Goal: Information Seeking & Learning: Learn about a topic

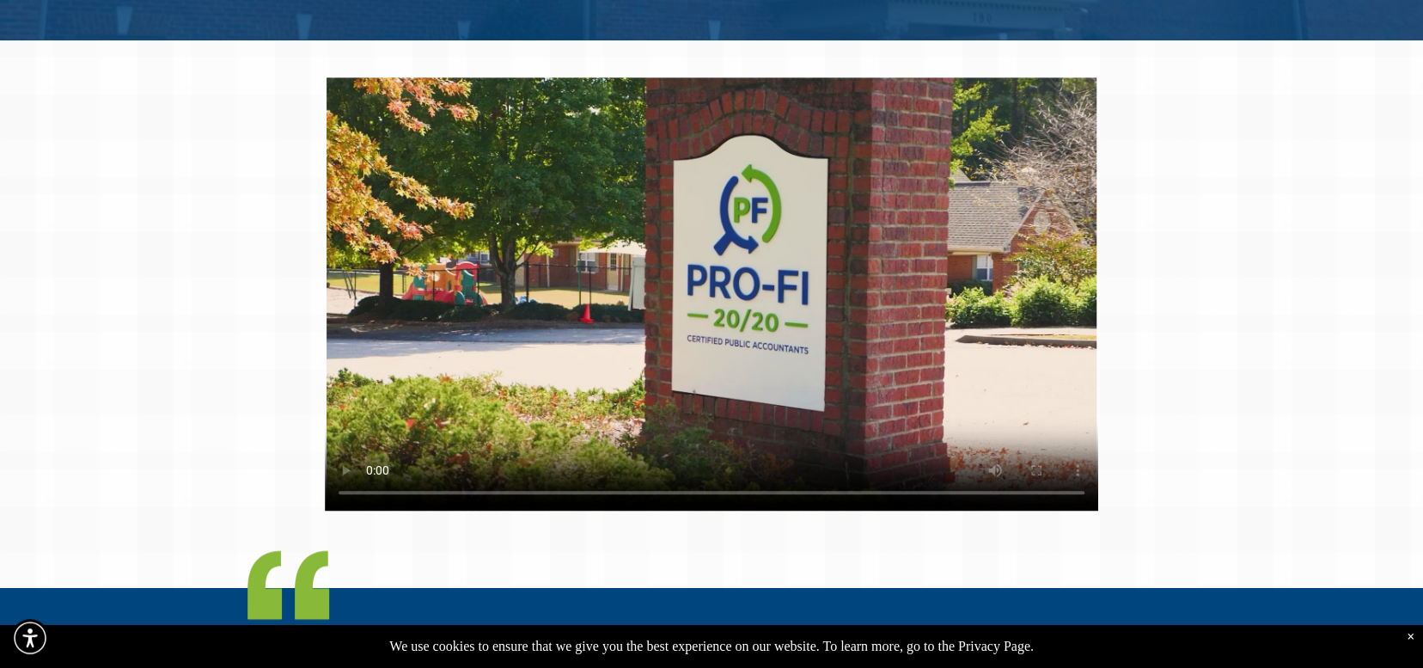
scroll to position [1031, 0]
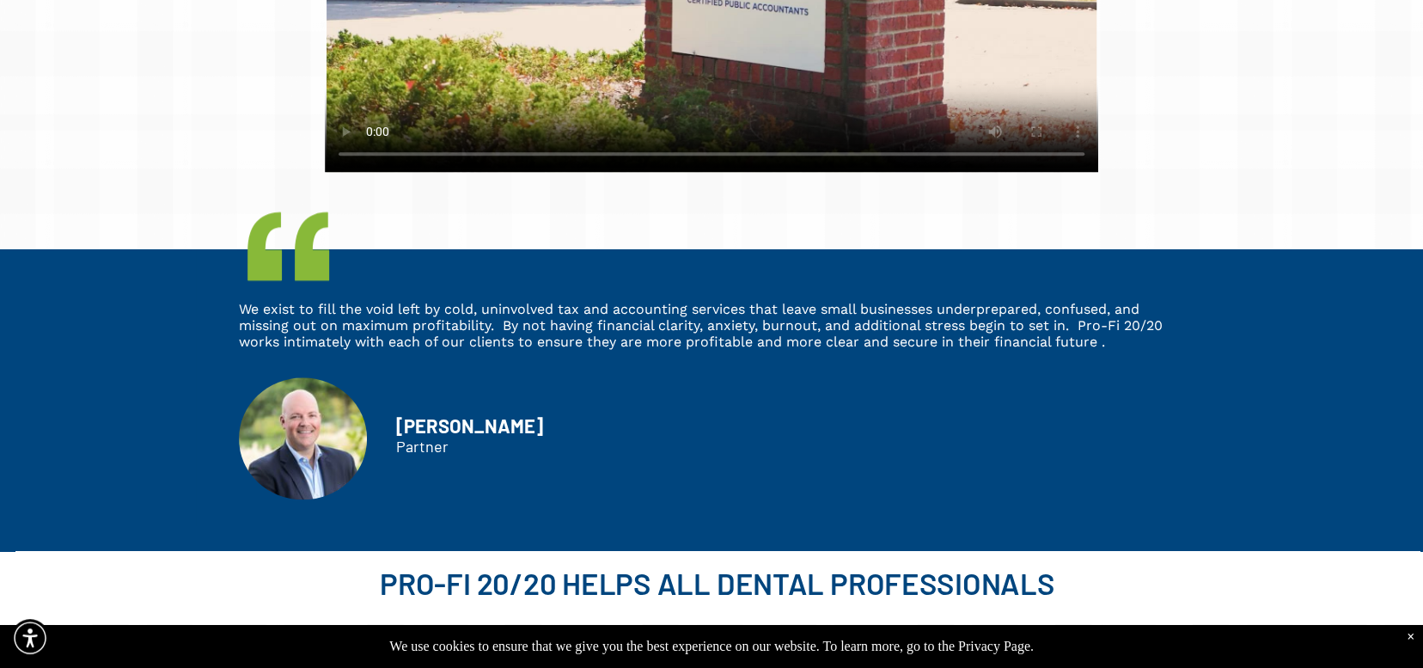
click at [589, 345] on span "We exist to fill the void left by cold, uninvolved tax and accounting services …" at bounding box center [701, 325] width 924 height 49
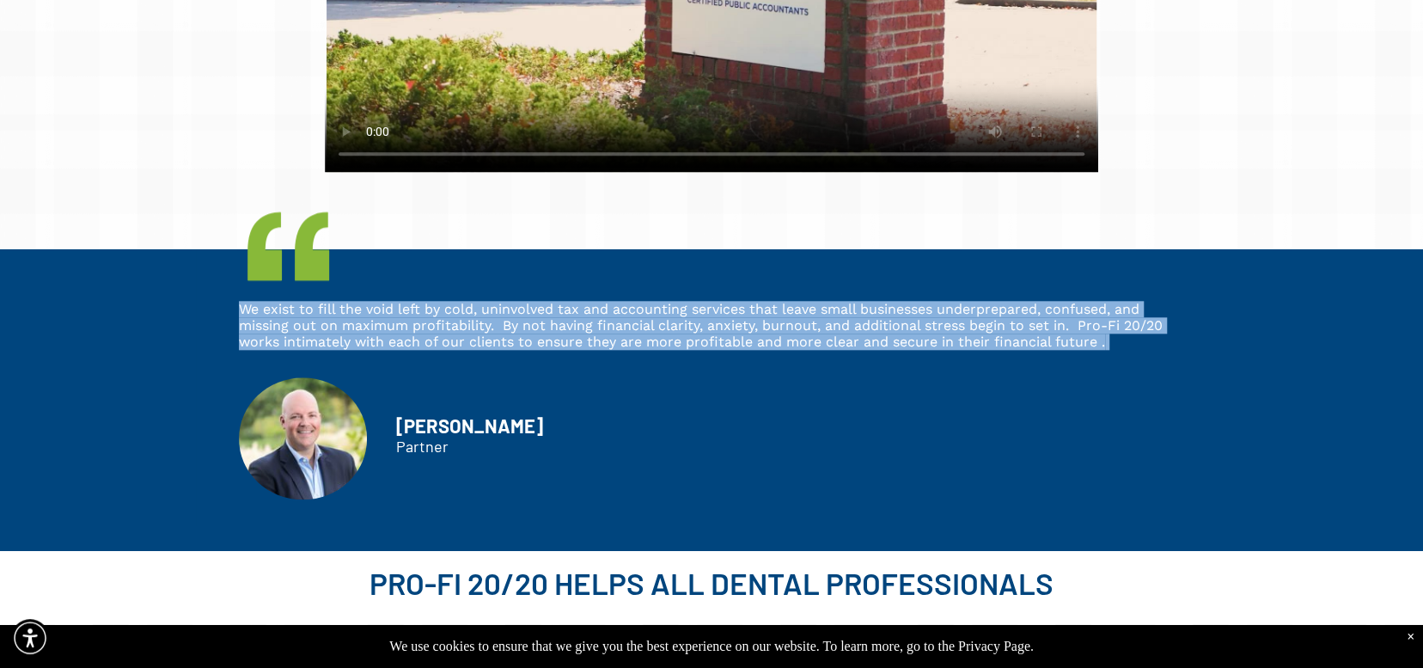
click at [589, 345] on span "We exist to fill the void left by cold, uninvolved tax and accounting services …" at bounding box center [701, 325] width 924 height 49
click at [1120, 345] on p "We exist to fill the void left by cold, uninvolved tax and accounting services …" at bounding box center [711, 325] width 945 height 49
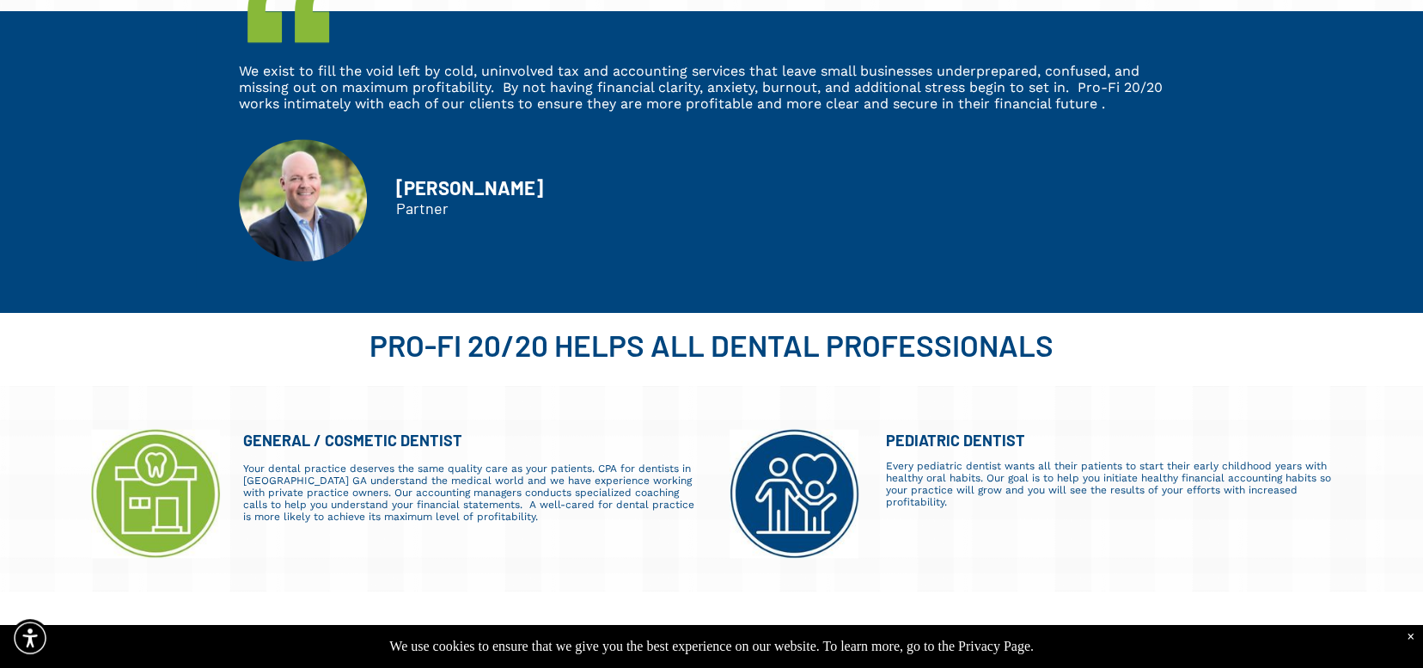
scroll to position [1375, 0]
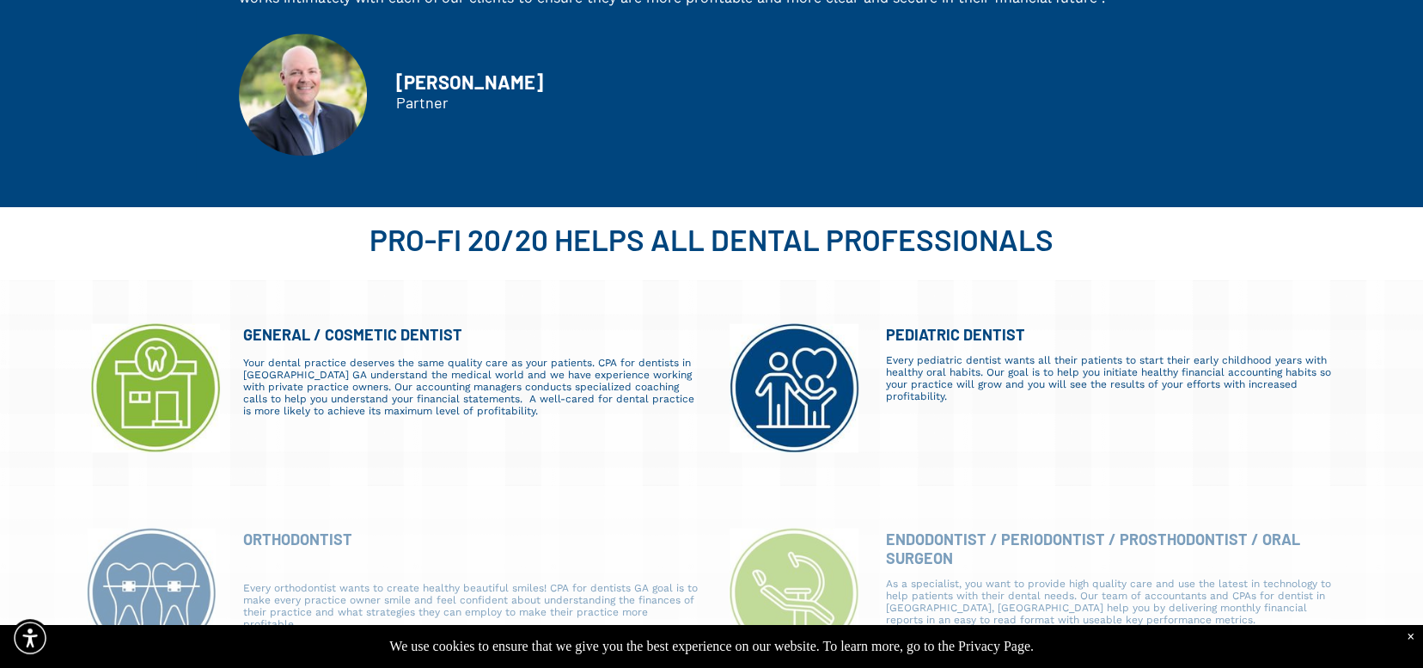
click at [1224, 280] on div "PEDIATRIC DENTIST Every pediatric dentist wants all their patients to start the…" at bounding box center [1032, 366] width 643 height 172
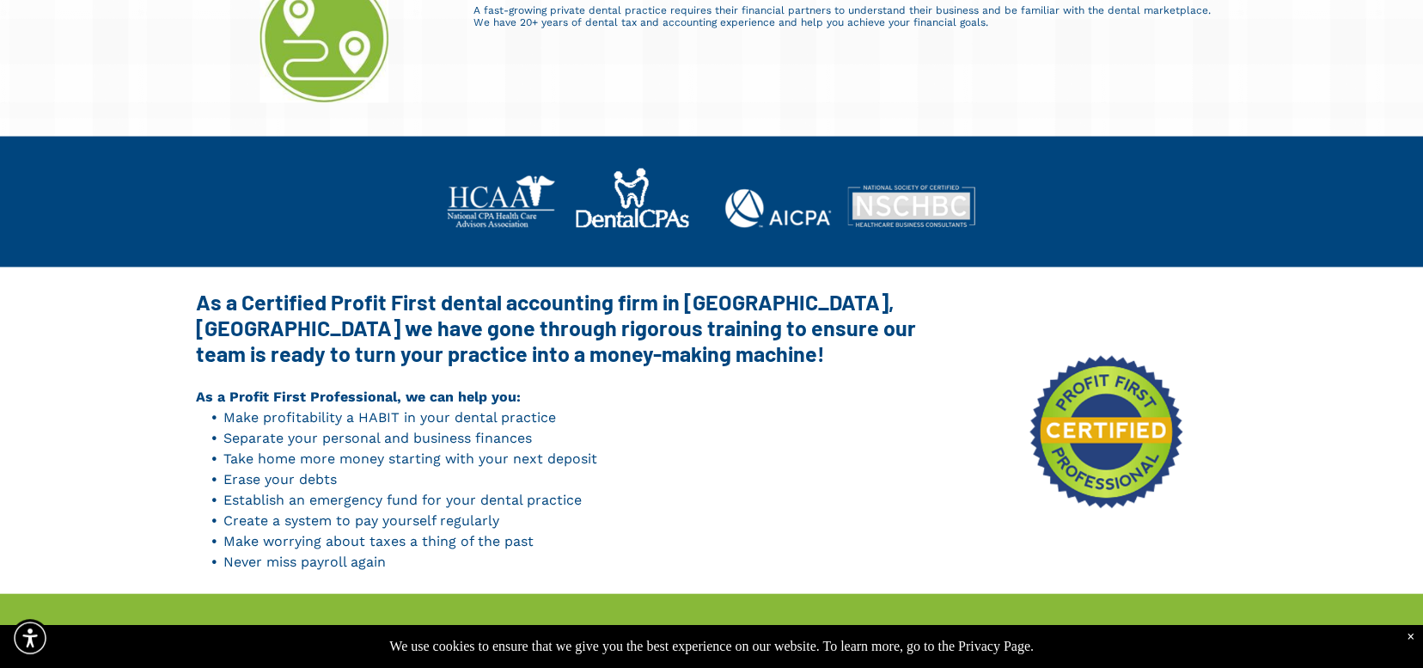
scroll to position [2234, 0]
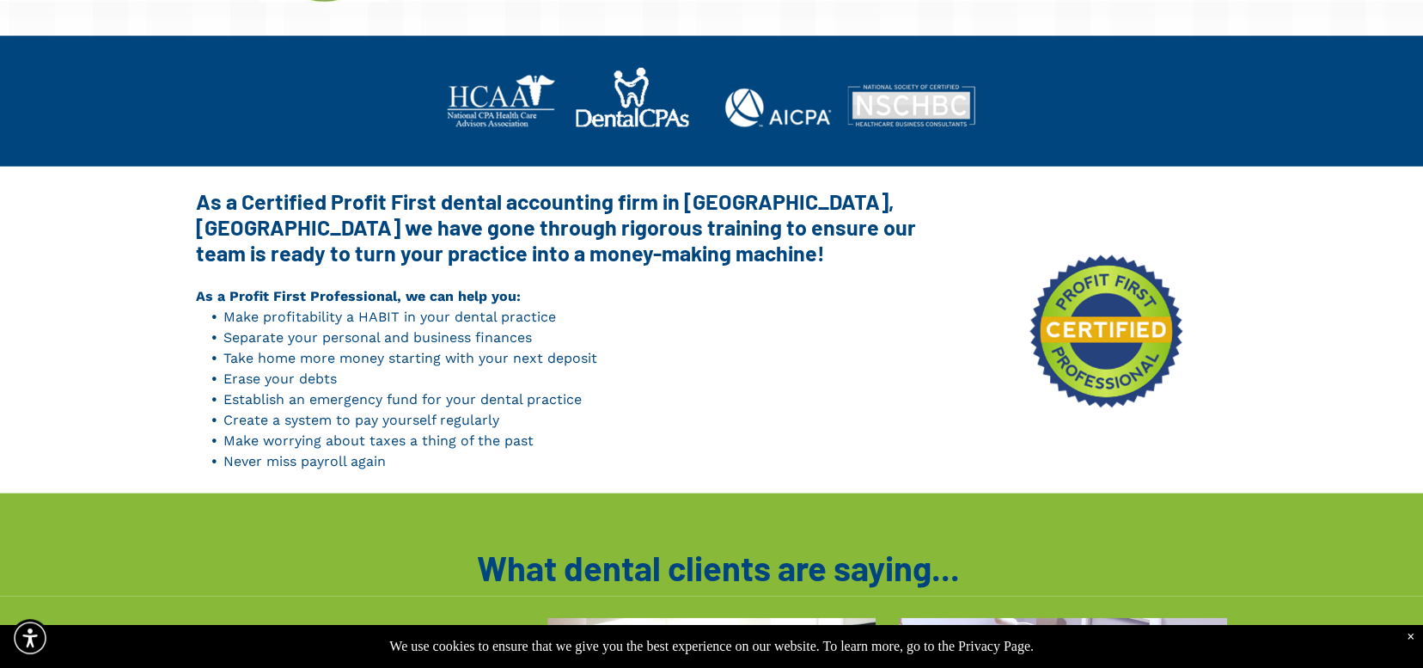
click at [450, 321] on span "Make profitability a HABIT in your dental practice" at bounding box center [389, 316] width 333 height 16
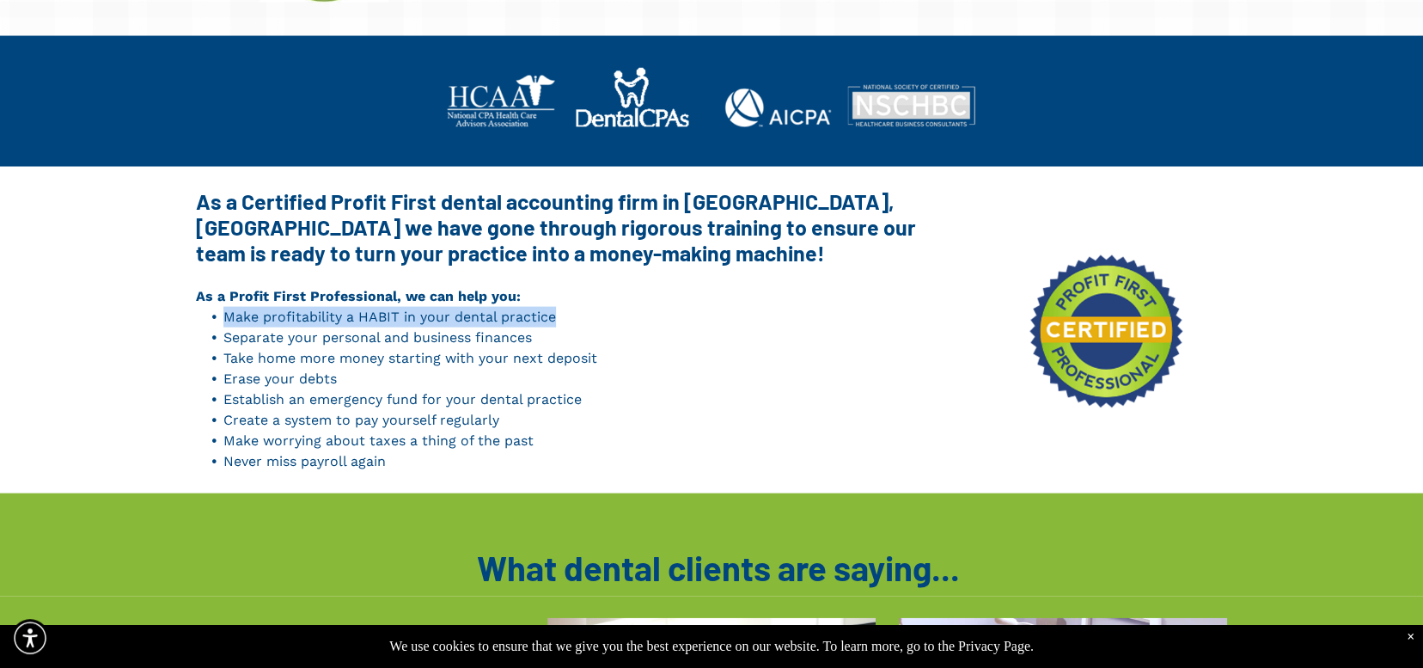
click at [450, 321] on span "Make profitability a HABIT in your dental practice" at bounding box center [389, 316] width 333 height 16
click at [626, 316] on li "Make profitability a HABIT in your dental practice" at bounding box center [588, 317] width 730 height 21
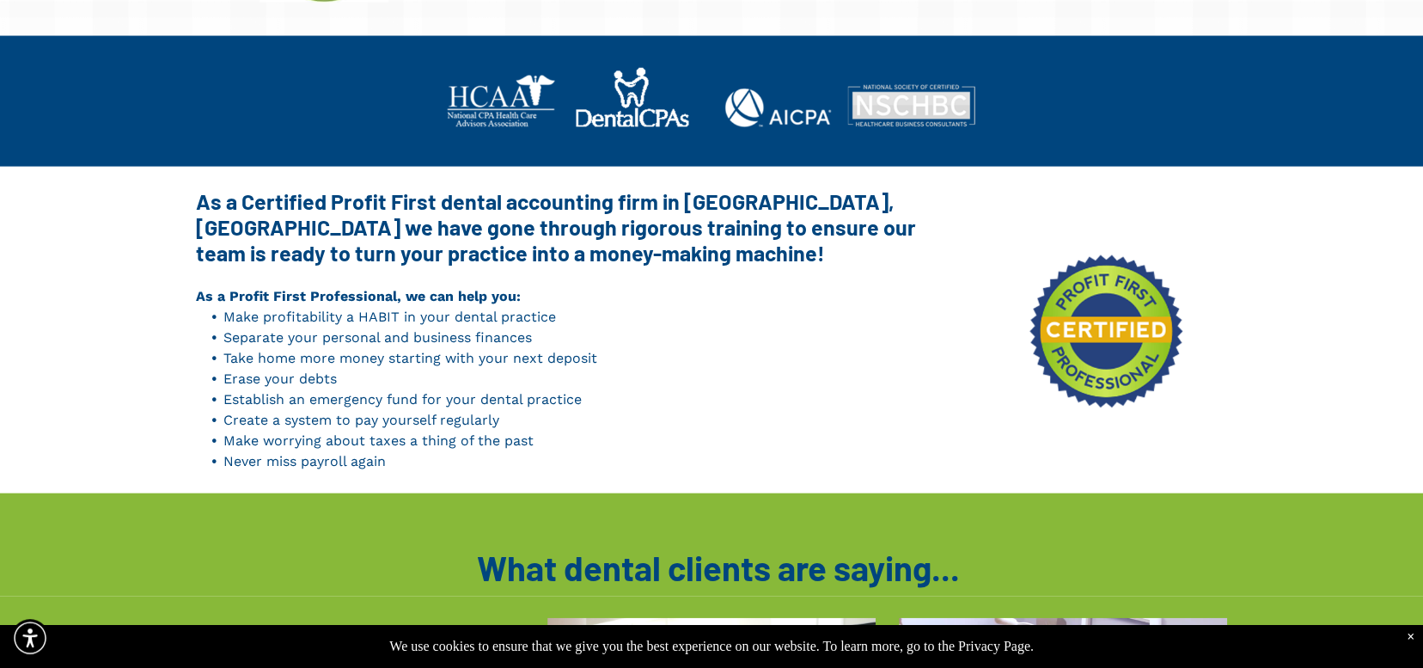
click at [487, 336] on span "Separate your personal and business finances" at bounding box center [377, 337] width 308 height 16
drag, startPoint x: 487, startPoint y: 336, endPoint x: 502, endPoint y: 335, distance: 14.6
click at [488, 336] on span "Separate your personal and business finances" at bounding box center [377, 337] width 308 height 16
click at [614, 344] on li "Separate your personal and business finances" at bounding box center [588, 337] width 730 height 21
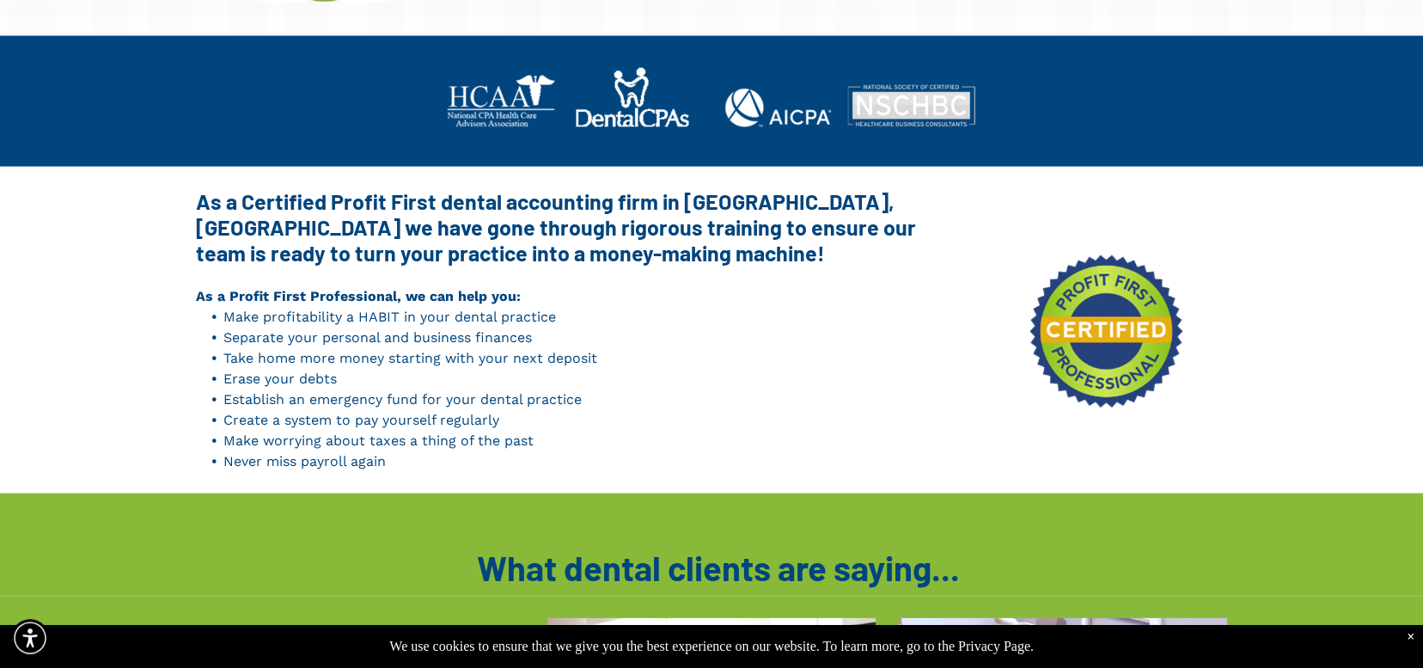
click at [572, 357] on span "Take home more money starting with your next deposit" at bounding box center [410, 358] width 374 height 16
click at [704, 370] on li "Erase your debts" at bounding box center [588, 379] width 730 height 21
click at [307, 378] on span "Erase your debts" at bounding box center [279, 378] width 113 height 16
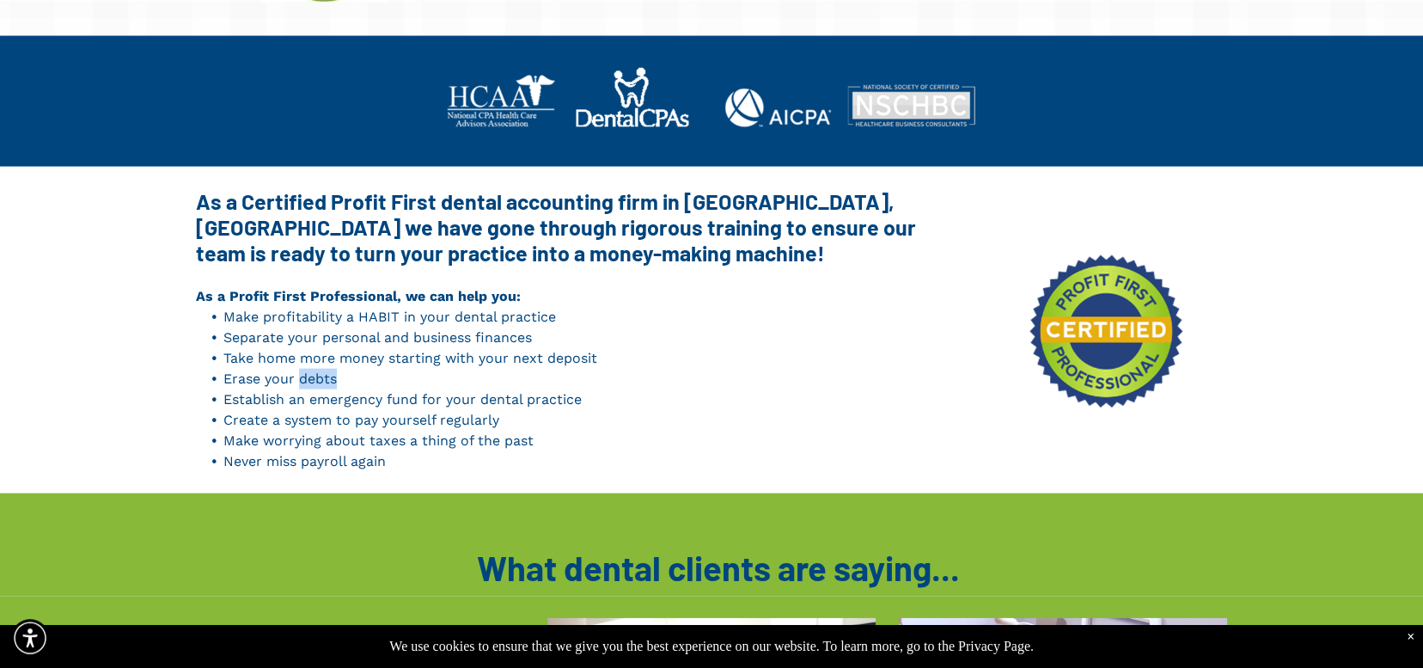
click at [307, 378] on span "Erase your debts" at bounding box center [279, 378] width 113 height 16
click at [405, 401] on span "Establish an emergency fund for your dental practice" at bounding box center [402, 399] width 358 height 16
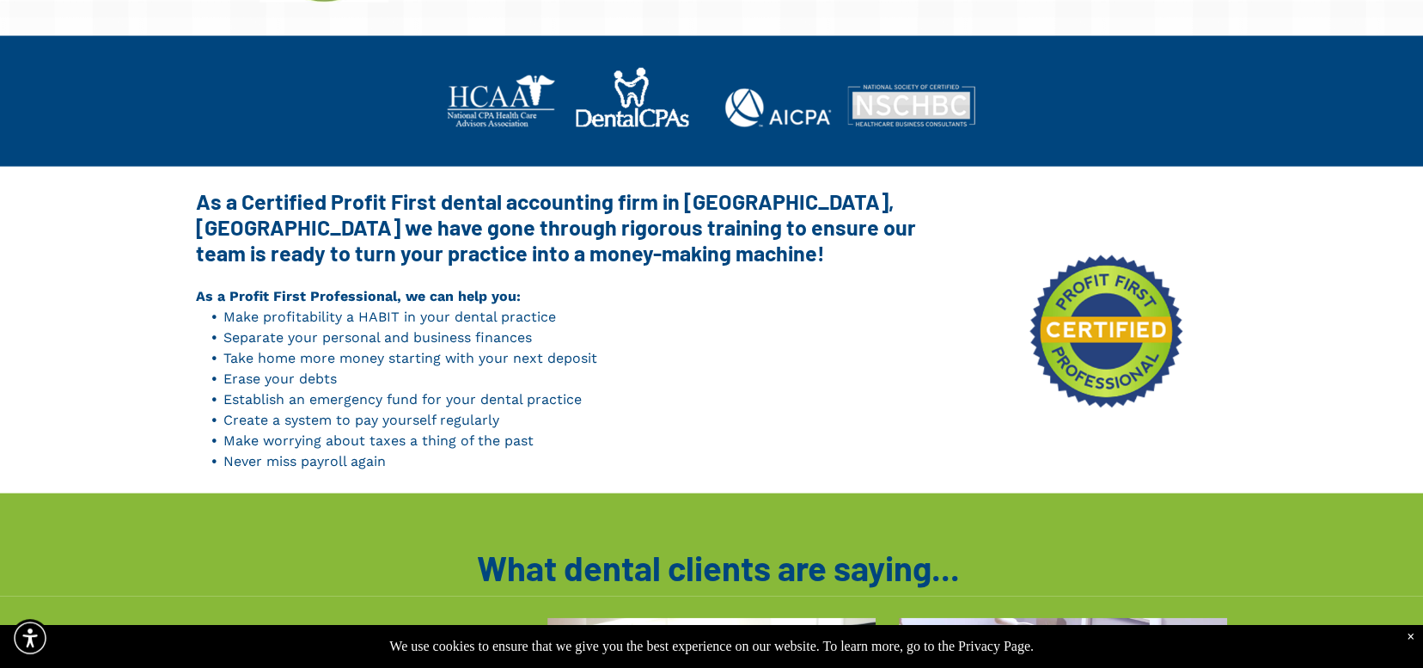
click at [450, 416] on span "Create a system to pay yourself regularly" at bounding box center [361, 420] width 276 height 16
click at [578, 436] on li "Make worrying about taxes a thing of the past" at bounding box center [588, 440] width 730 height 21
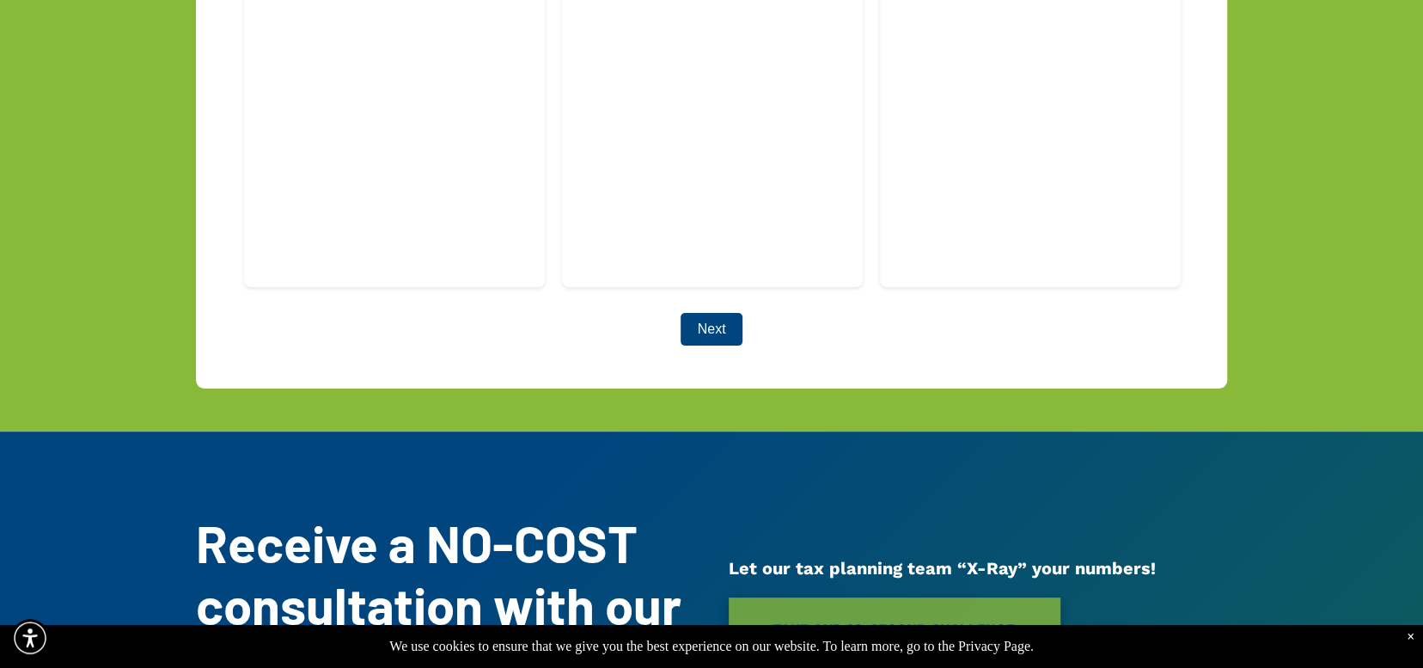
scroll to position [4468, 0]
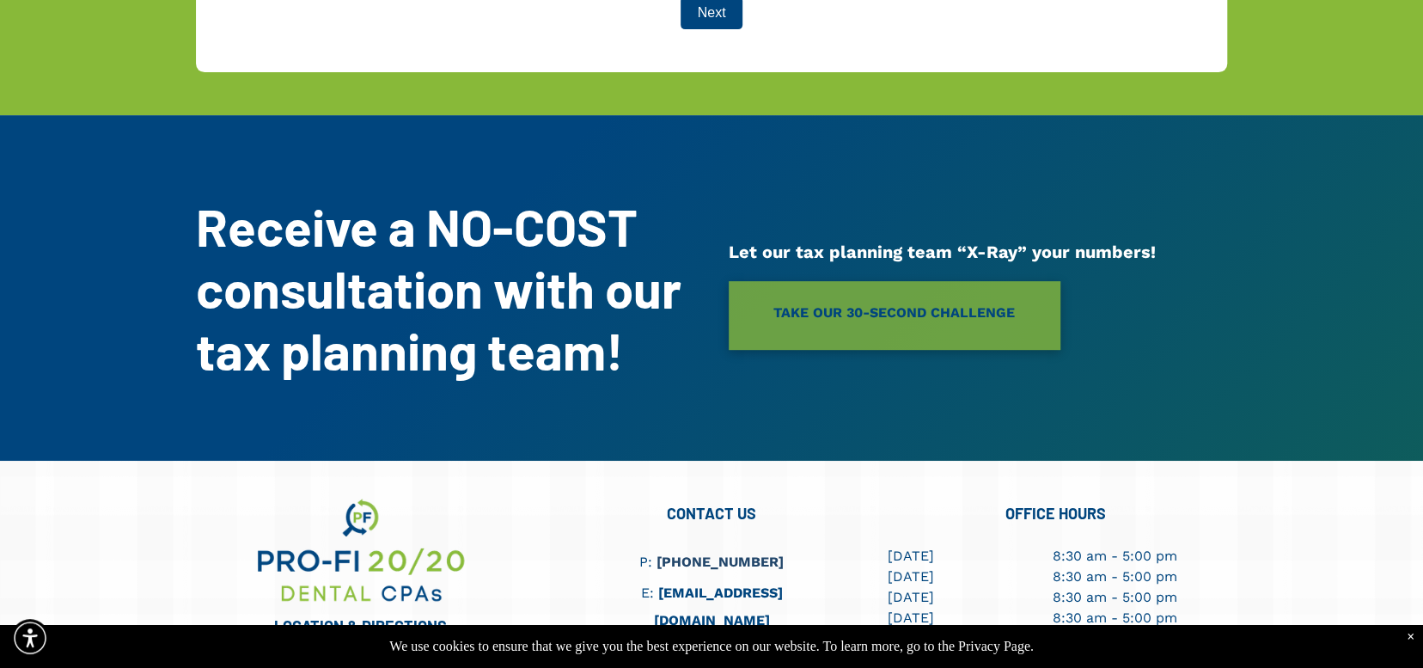
click at [1254, 277] on div "Receive a NO-COST consultation with our tax planning team! Let our tax planning…" at bounding box center [711, 287] width 1423 height 345
